Goal: Information Seeking & Learning: Learn about a topic

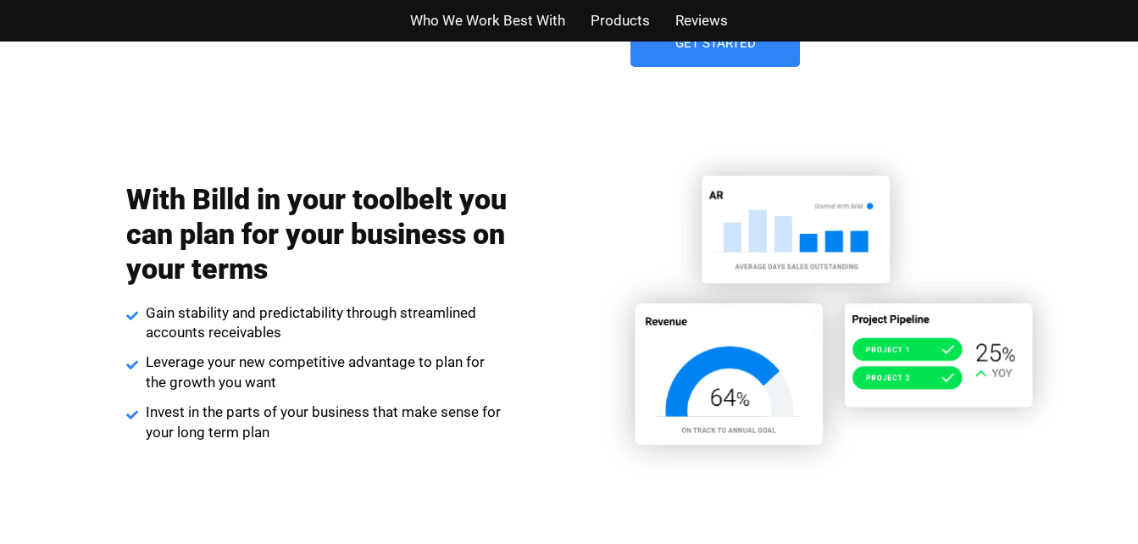
scroll to position [2778, 0]
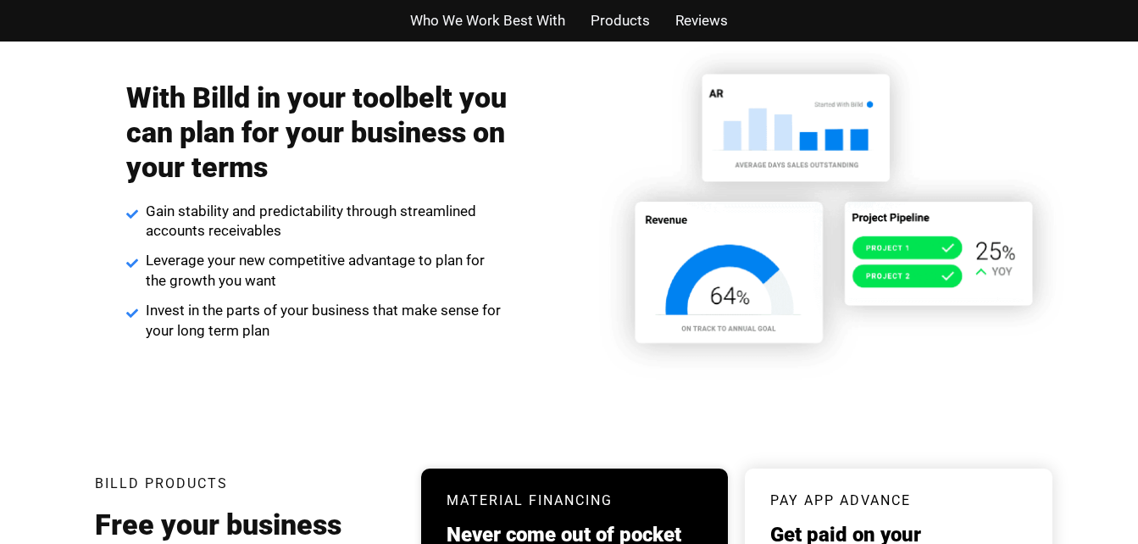
scroll to position [2880, 0]
